Goal: Transaction & Acquisition: Purchase product/service

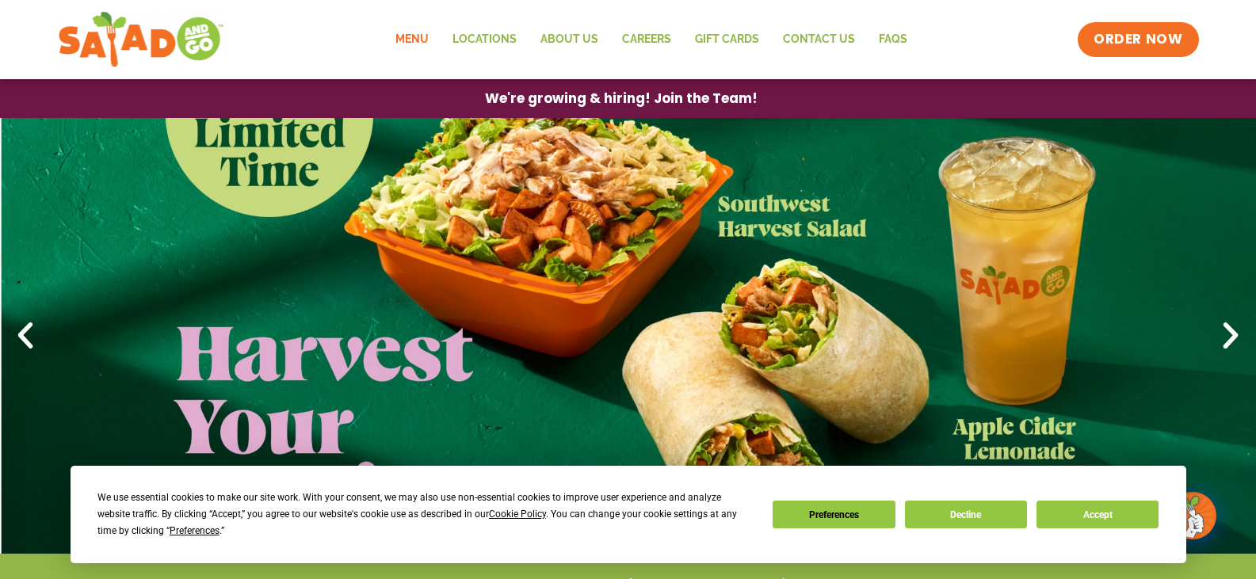
click at [415, 40] on link "Menu" at bounding box center [411, 39] width 57 height 36
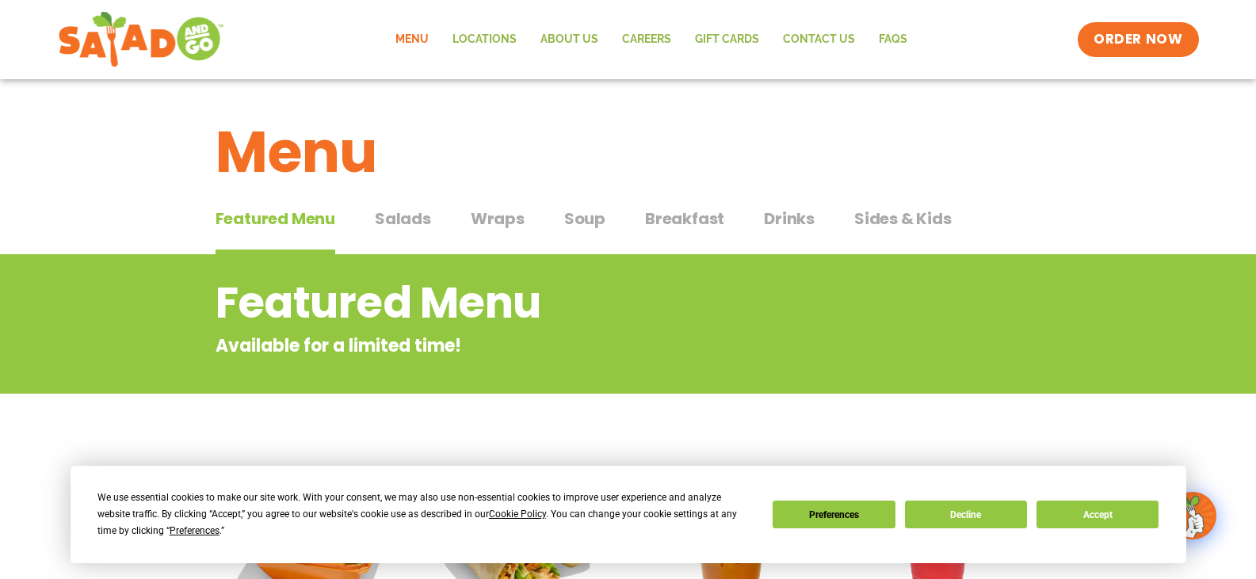
click at [502, 220] on span "Wraps" at bounding box center [498, 219] width 54 height 24
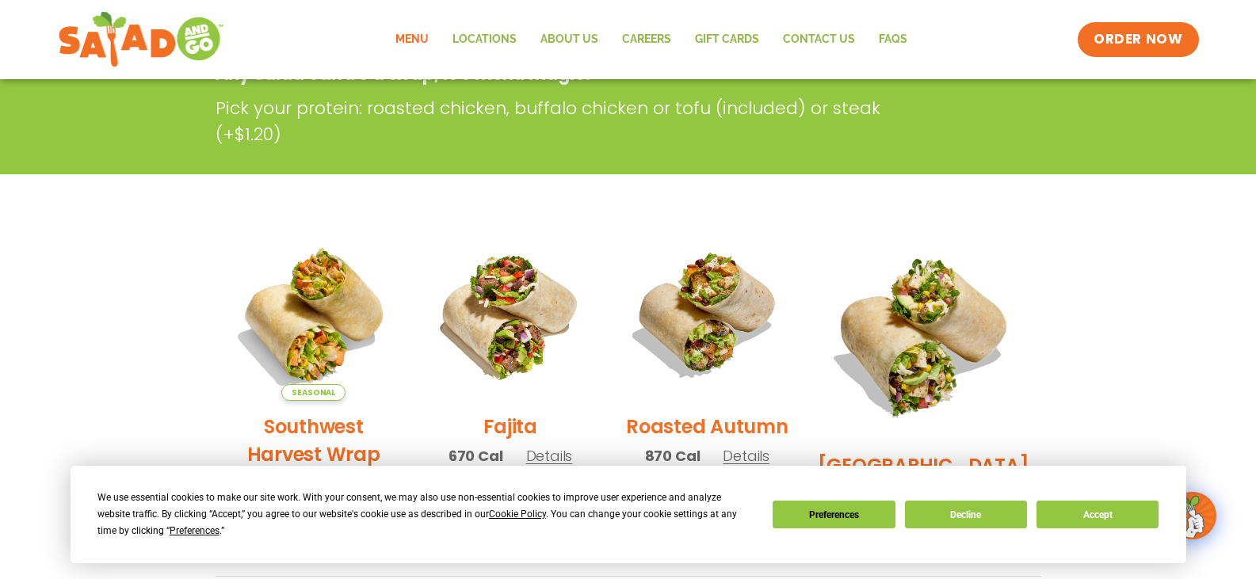
scroll to position [317, 0]
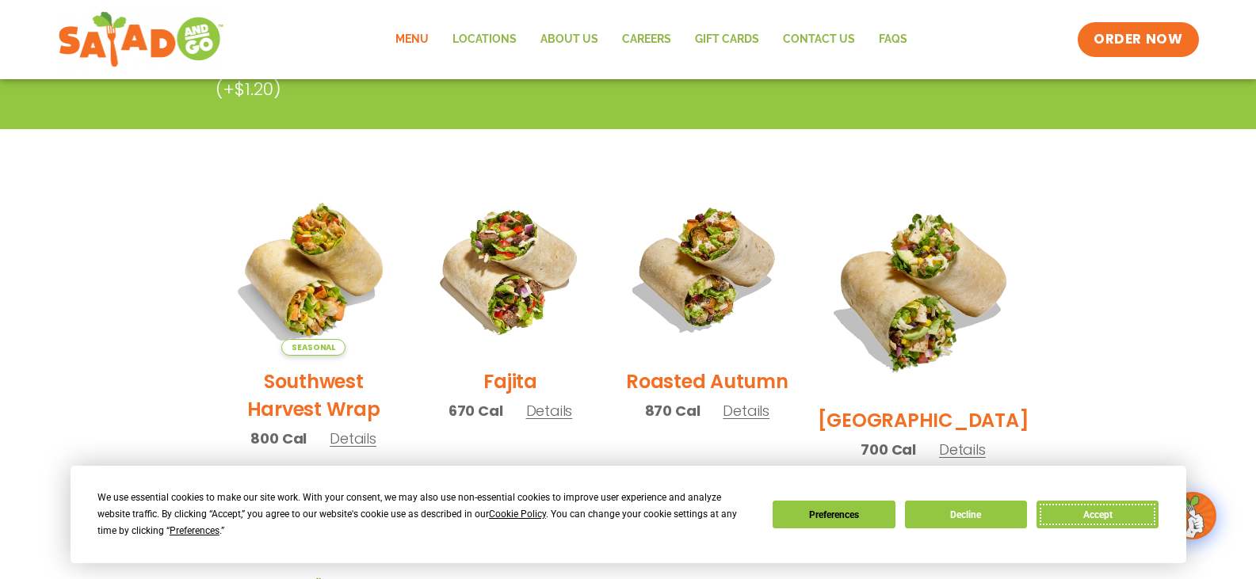
click at [1103, 511] on button "Accept" at bounding box center [1097, 515] width 122 height 28
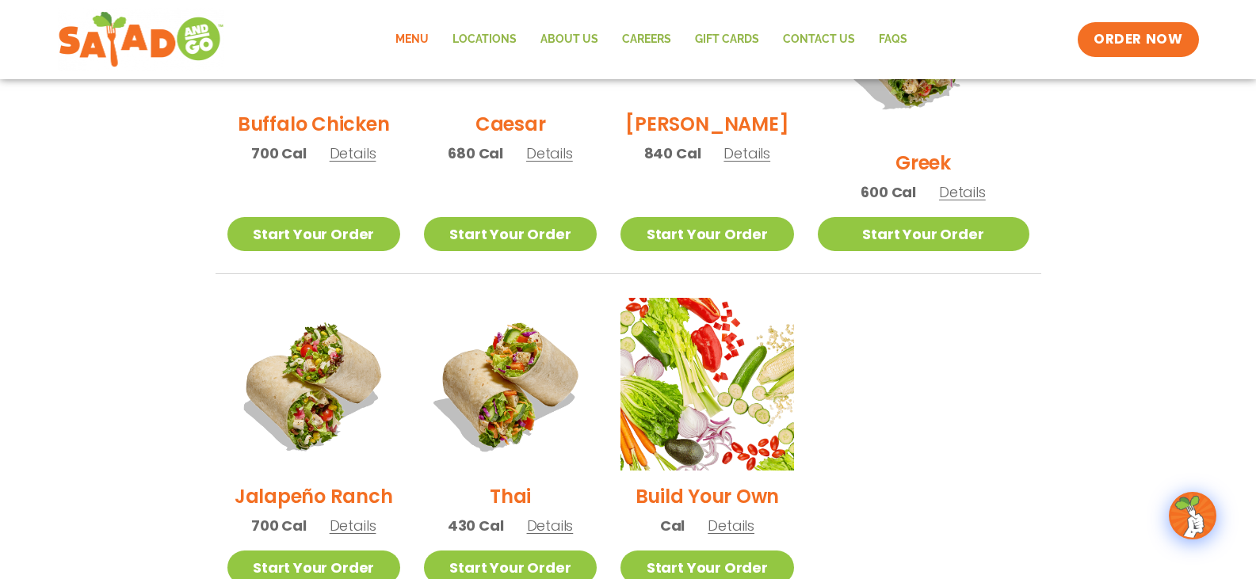
scroll to position [951, 0]
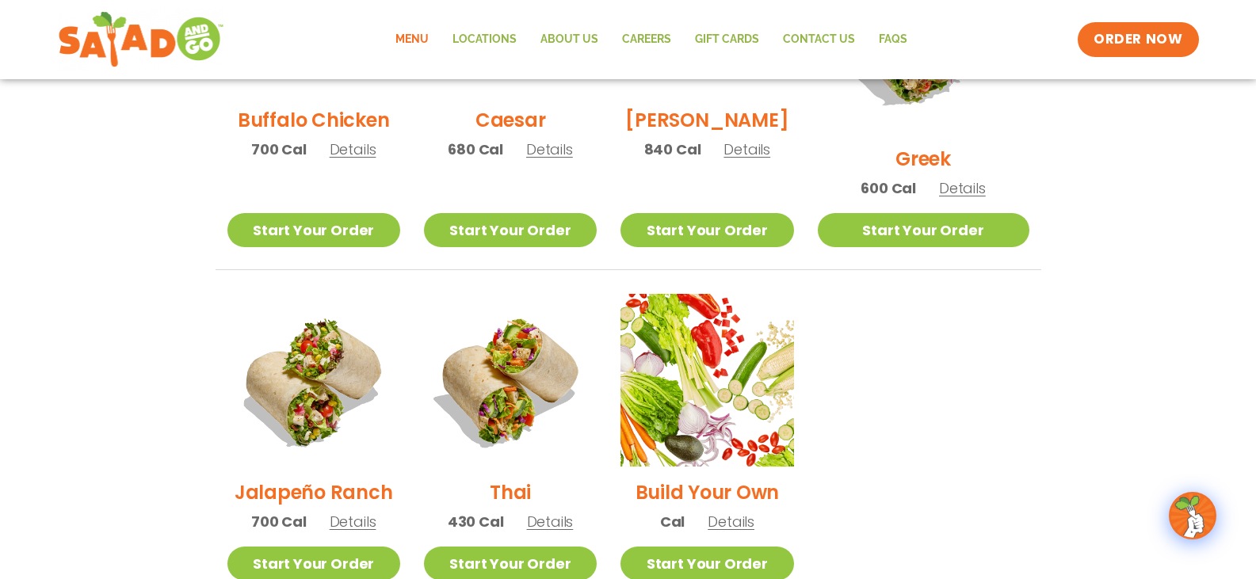
click at [508, 129] on h2 "Caesar" at bounding box center [510, 120] width 71 height 28
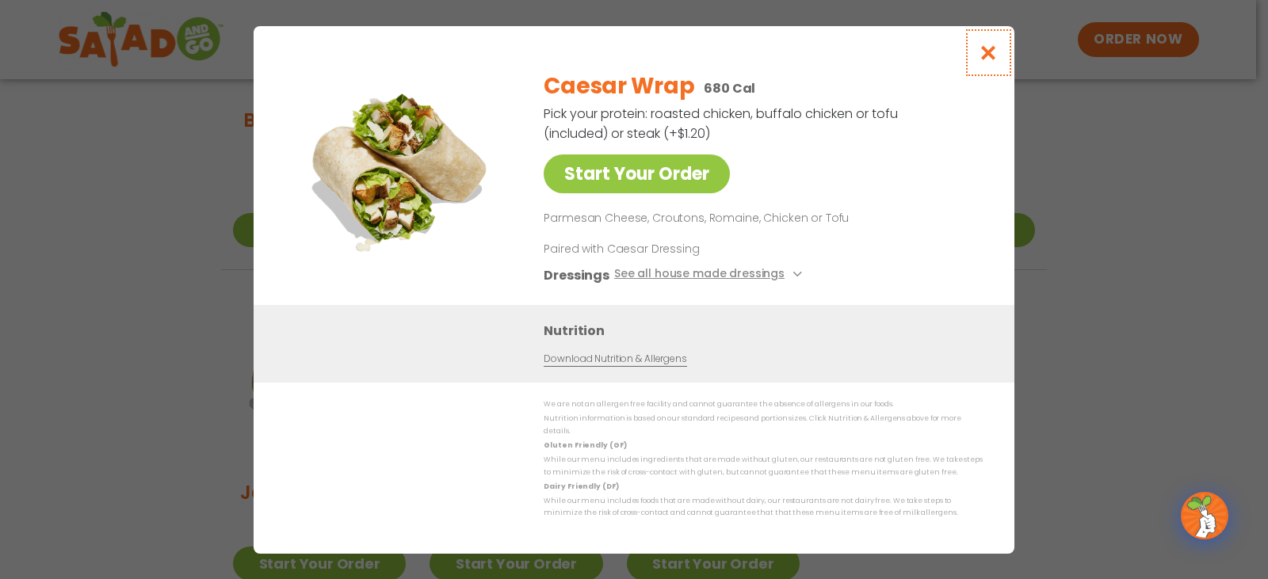
click at [985, 57] on icon "Close modal" at bounding box center [989, 52] width 20 height 17
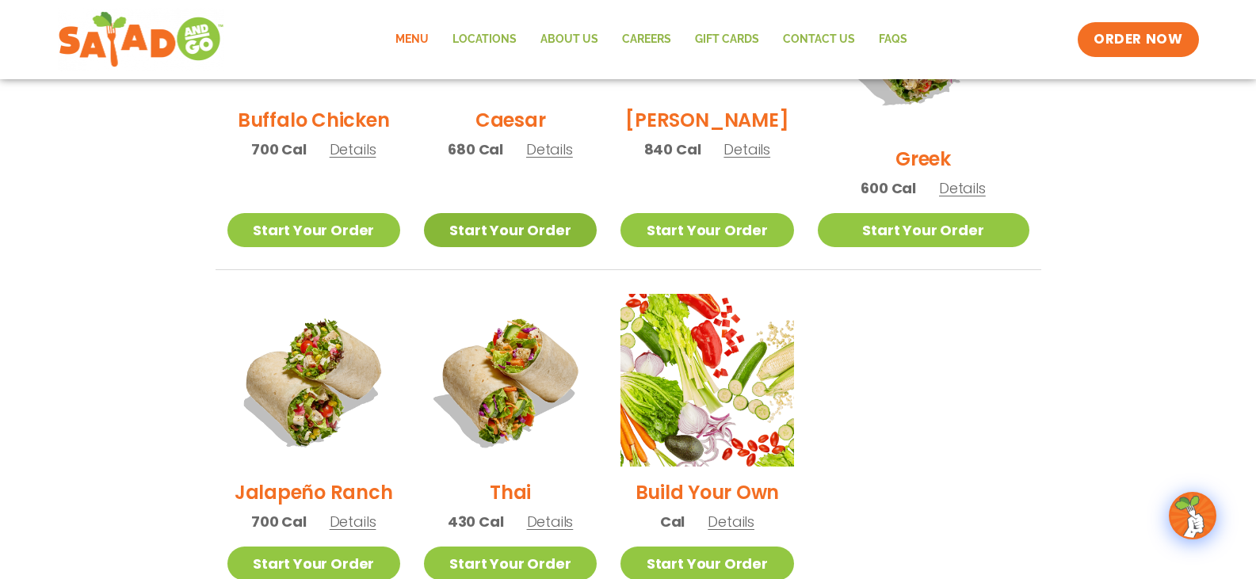
click at [548, 213] on link "Start Your Order" at bounding box center [510, 230] width 173 height 34
